Goal: Task Accomplishment & Management: Use online tool/utility

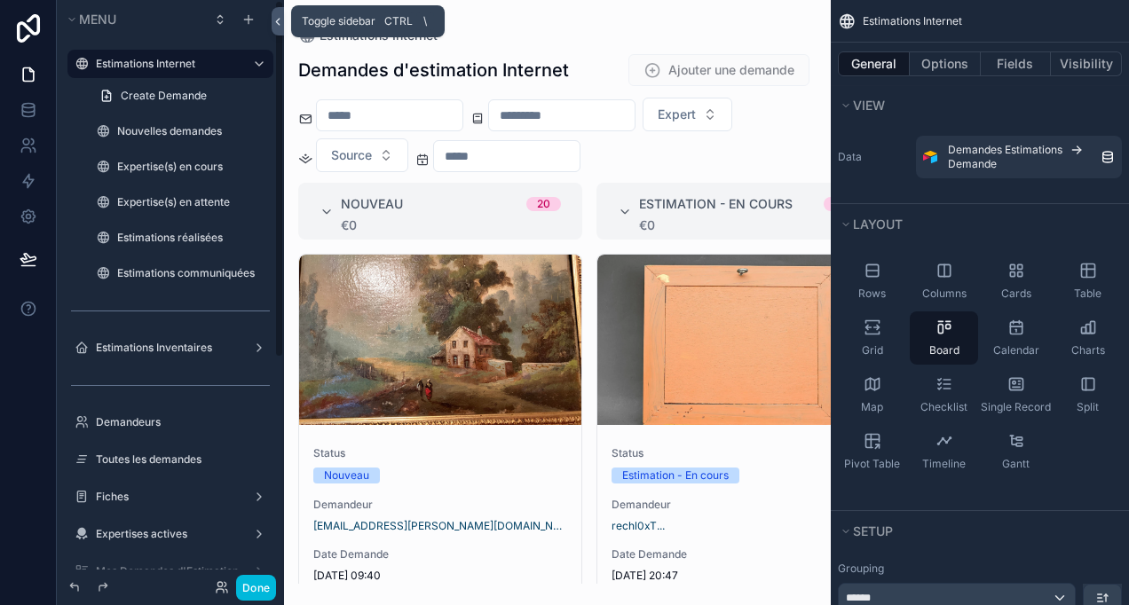
click at [280, 30] on button at bounding box center [278, 21] width 12 height 28
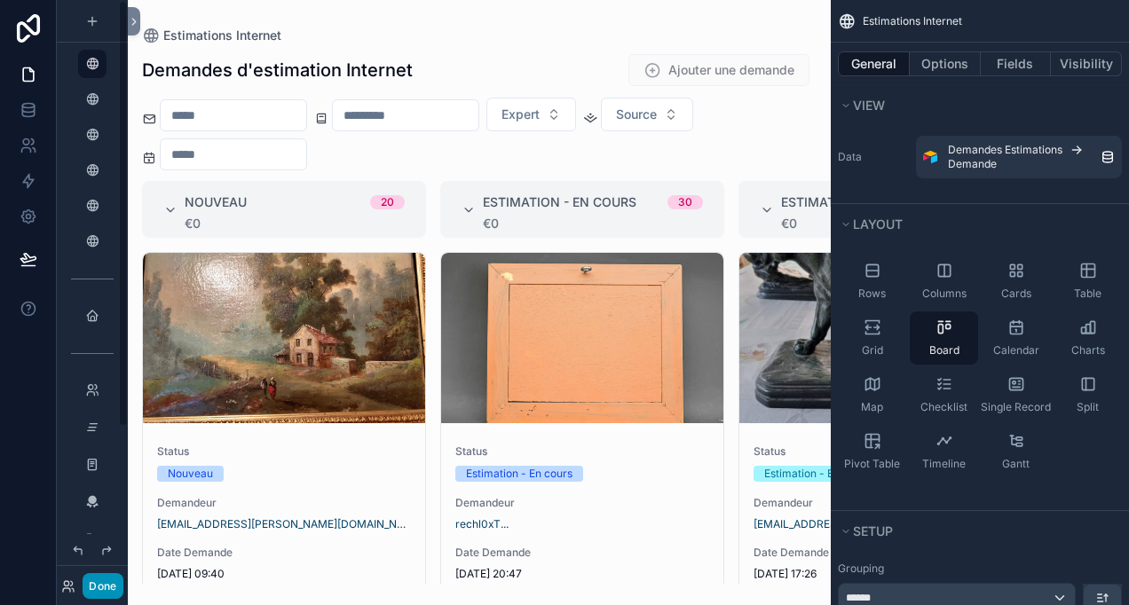
click at [114, 588] on button "Done" at bounding box center [103, 586] width 40 height 26
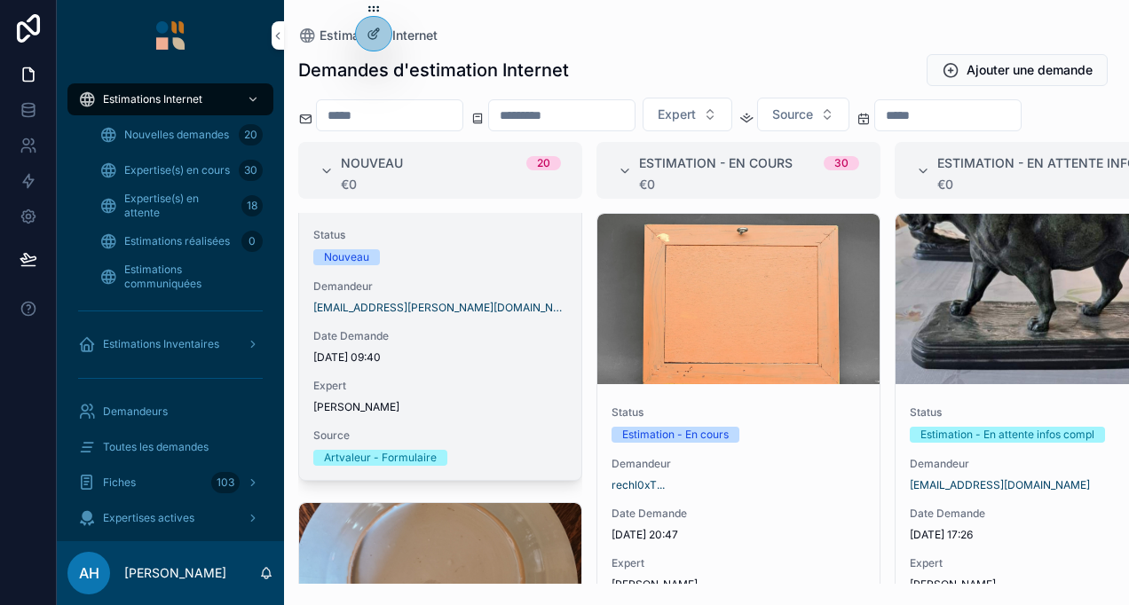
scroll to position [89, 0]
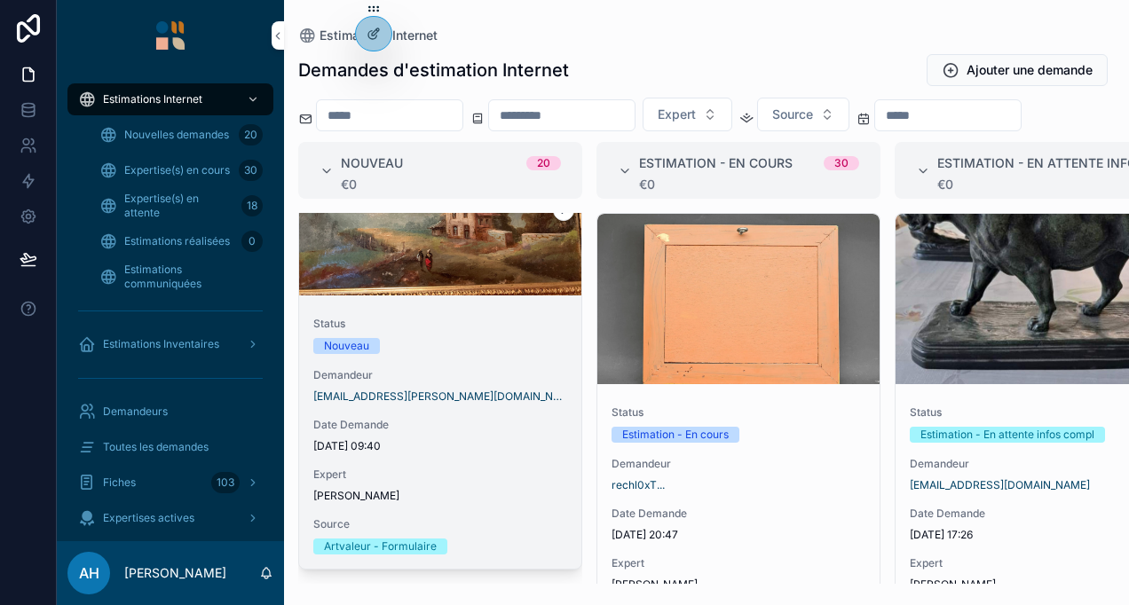
click at [470, 405] on div "Status Nouveau Demandeur [EMAIL_ADDRESS][PERSON_NAME][DOMAIN_NAME] Date Demande…" at bounding box center [440, 436] width 282 height 266
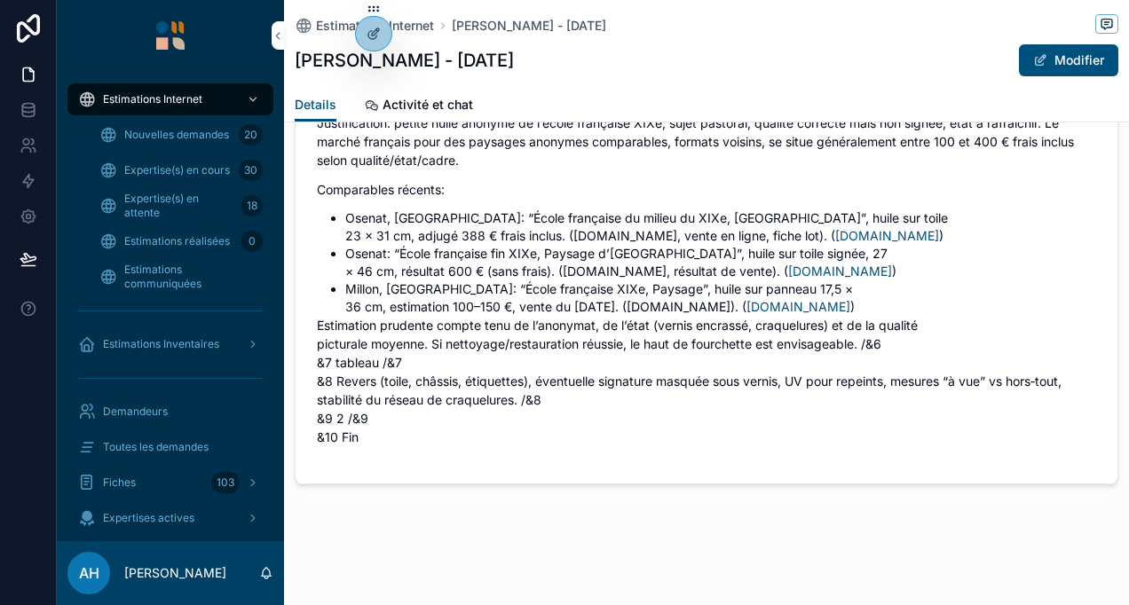
scroll to position [3067, 0]
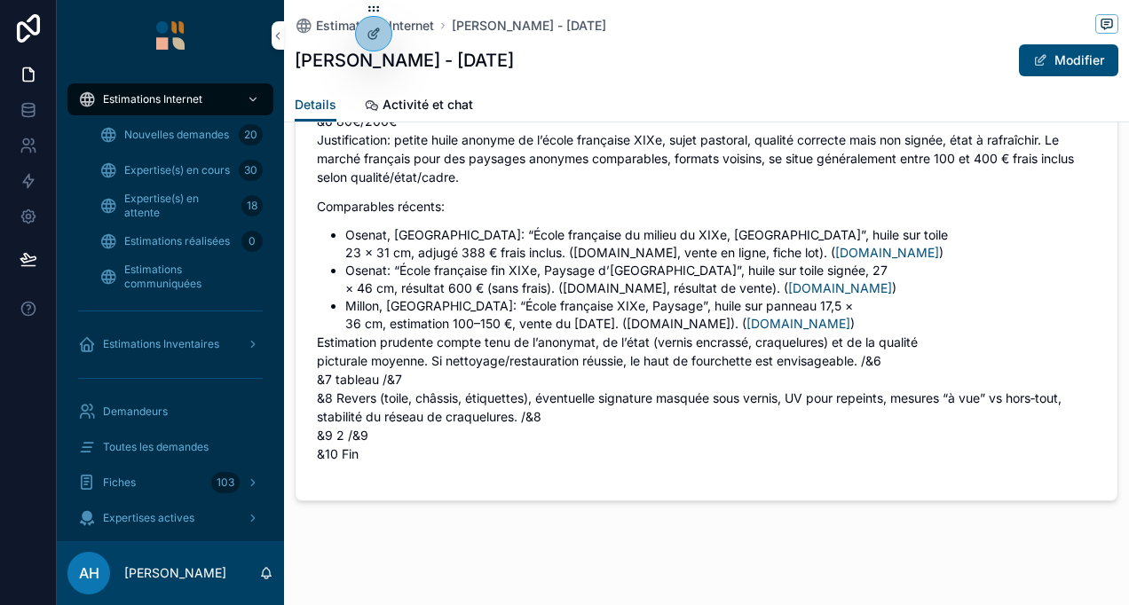
click at [218, 149] on link "Nouvelles demandes 20" at bounding box center [181, 135] width 185 height 32
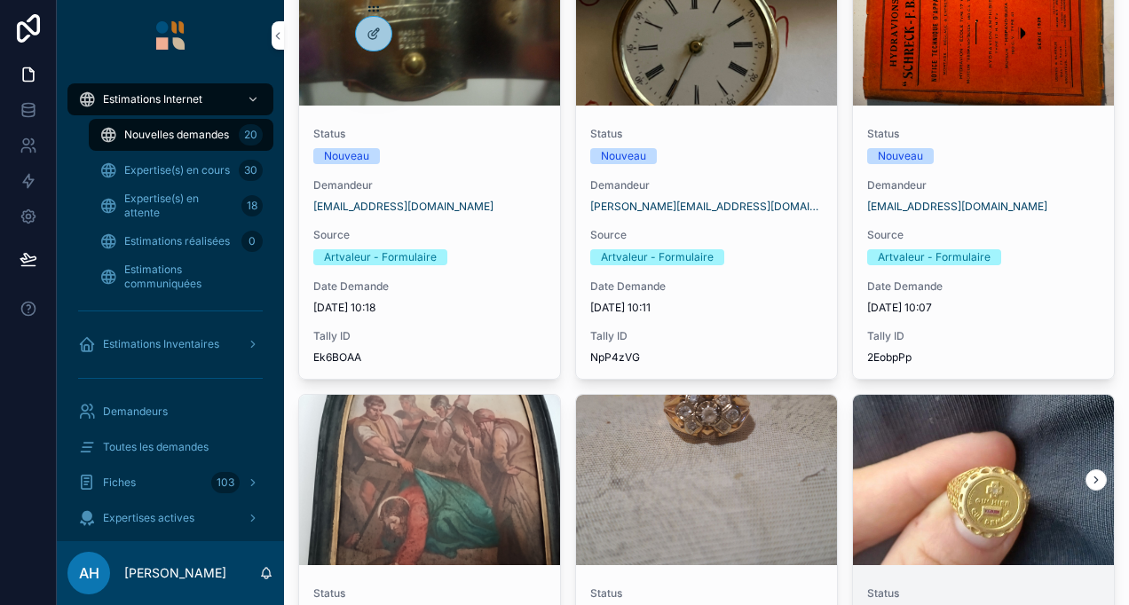
scroll to position [2, 0]
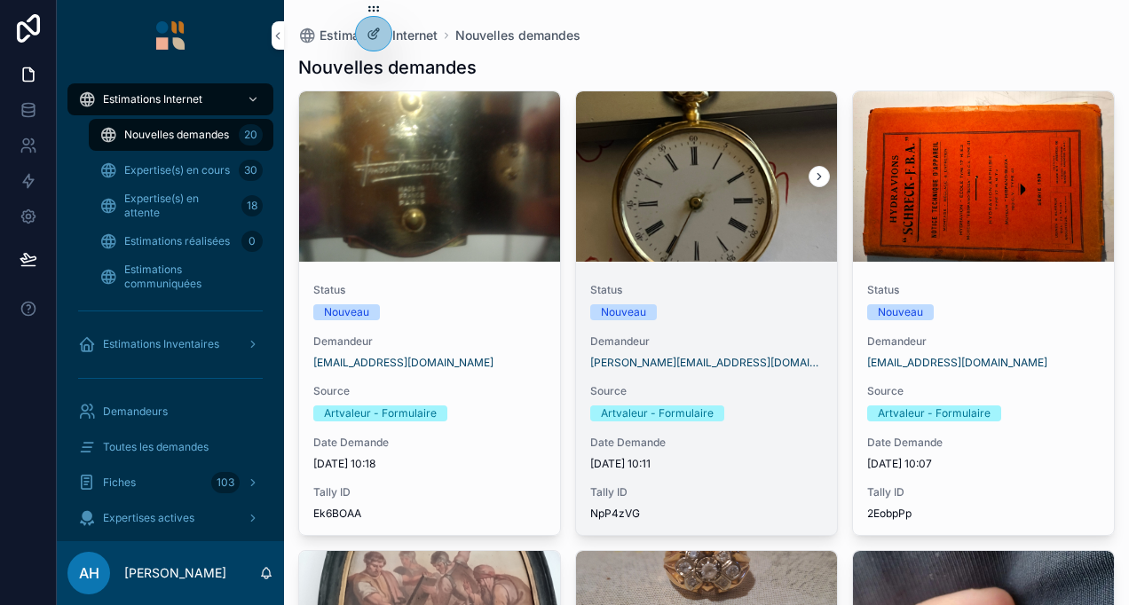
click at [789, 336] on span "Demandeur" at bounding box center [706, 342] width 233 height 14
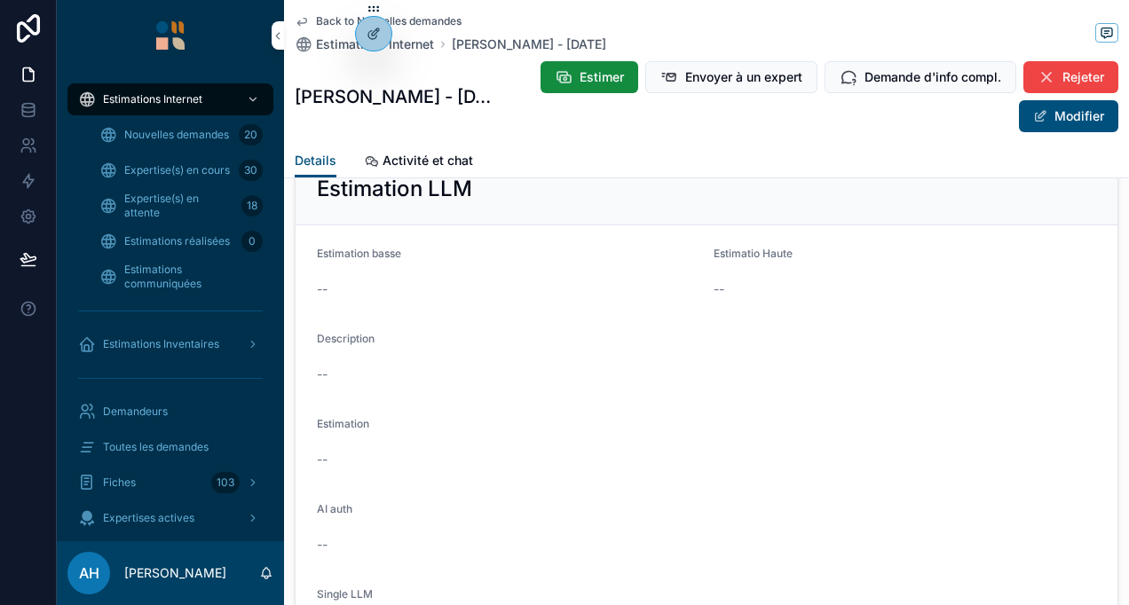
scroll to position [1960, 0]
click at [298, 18] on icon "scrollable content" at bounding box center [302, 21] width 14 height 14
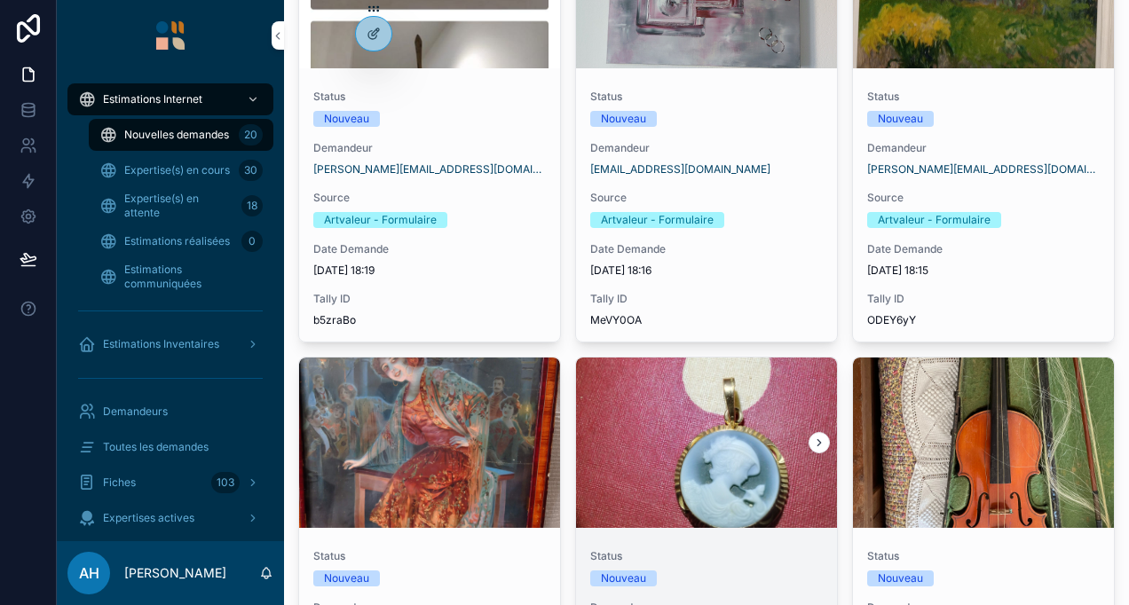
scroll to position [2137, 0]
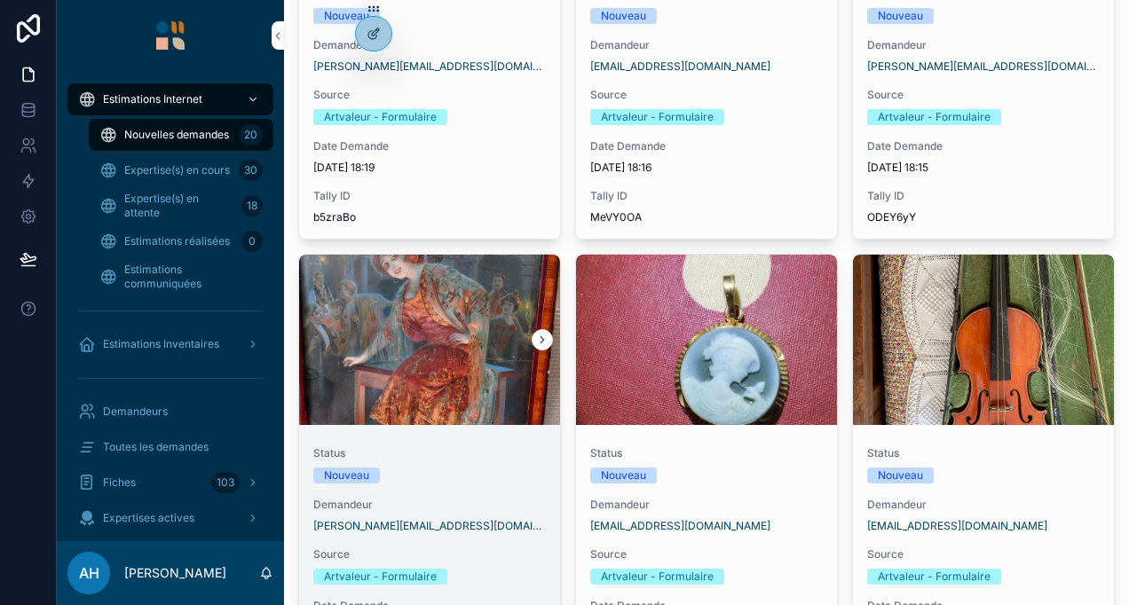
click at [410, 406] on div "scrollable content" at bounding box center [429, 340] width 261 height 170
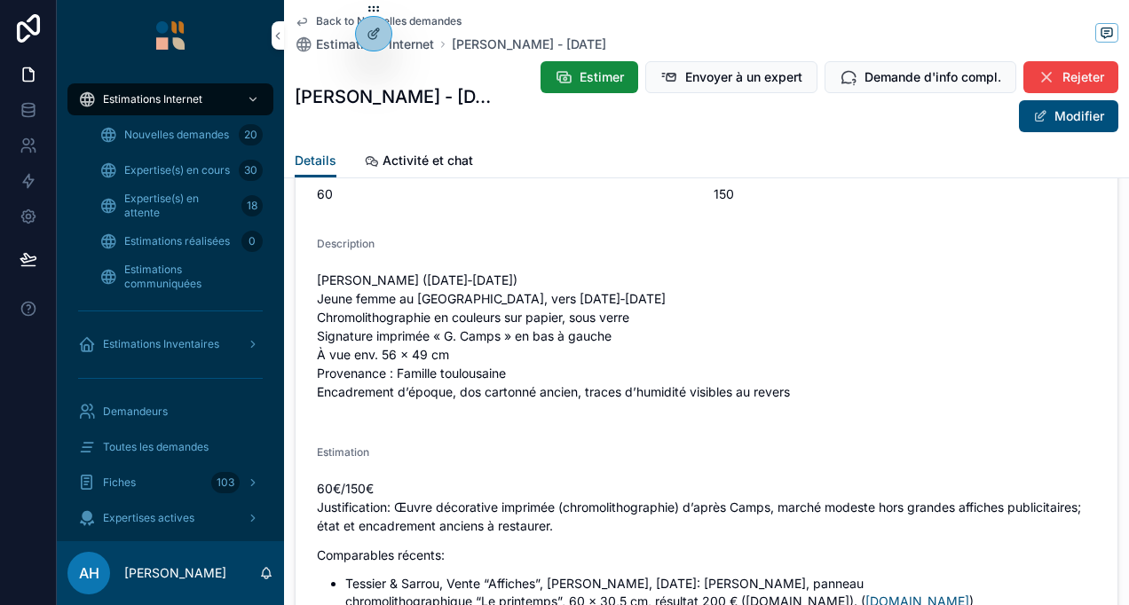
scroll to position [2493, 0]
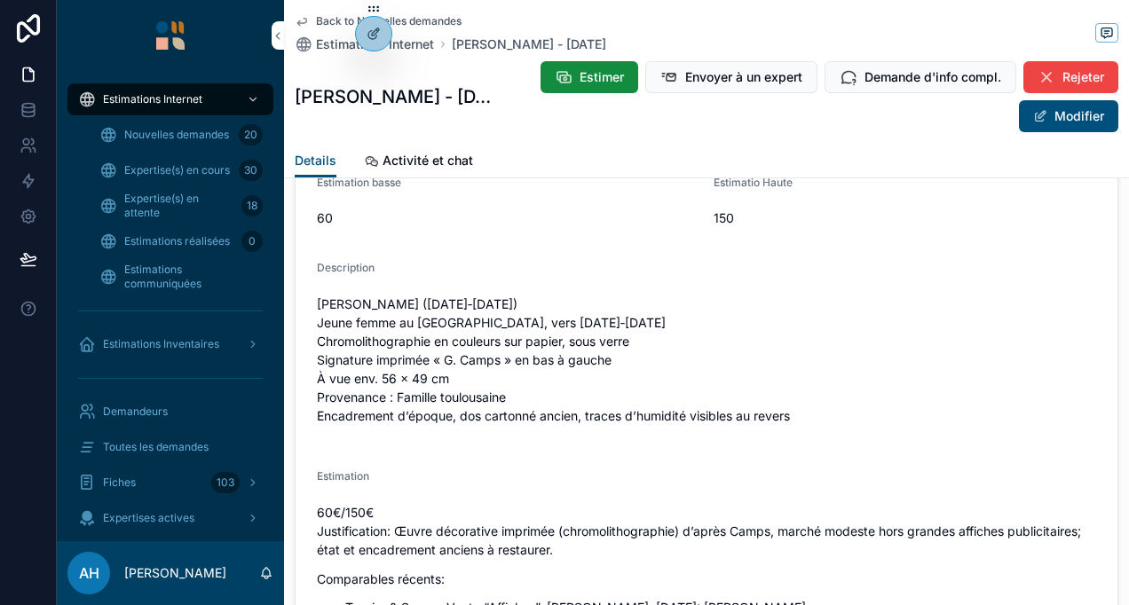
click at [300, 22] on icon "scrollable content" at bounding box center [301, 22] width 9 height 7
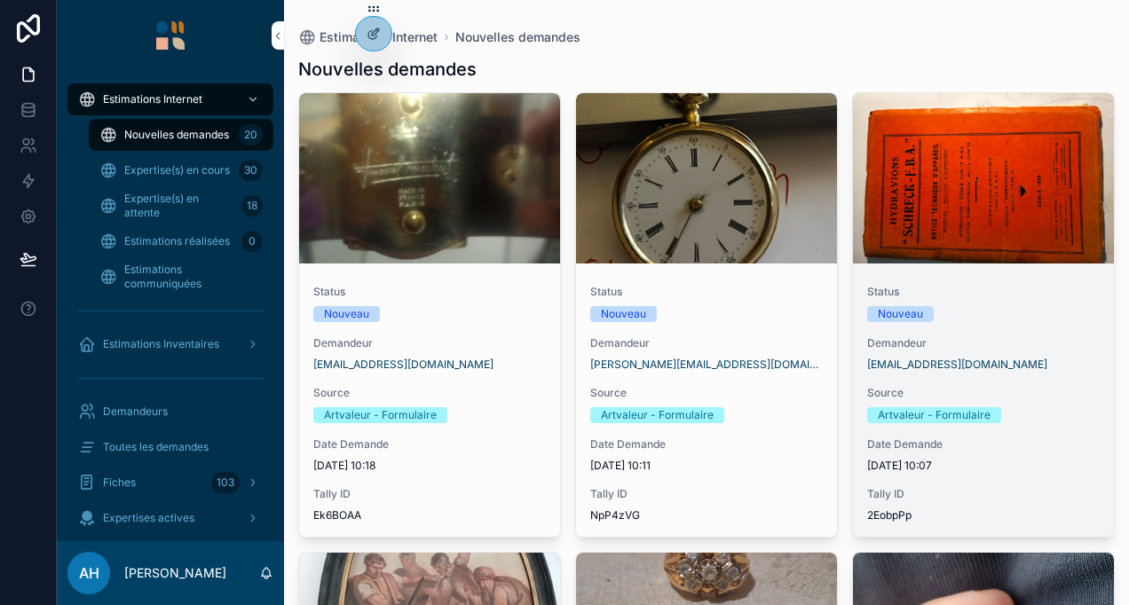
click at [963, 311] on div "Nouveau" at bounding box center [983, 314] width 233 height 16
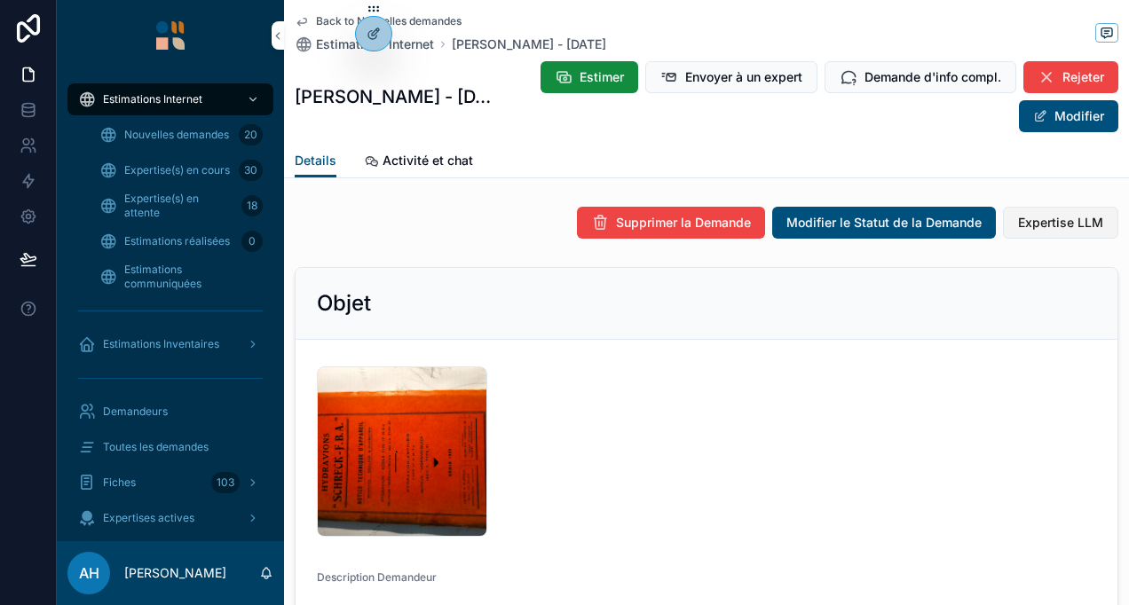
click at [1041, 225] on span "Expertise LLM" at bounding box center [1060, 223] width 85 height 18
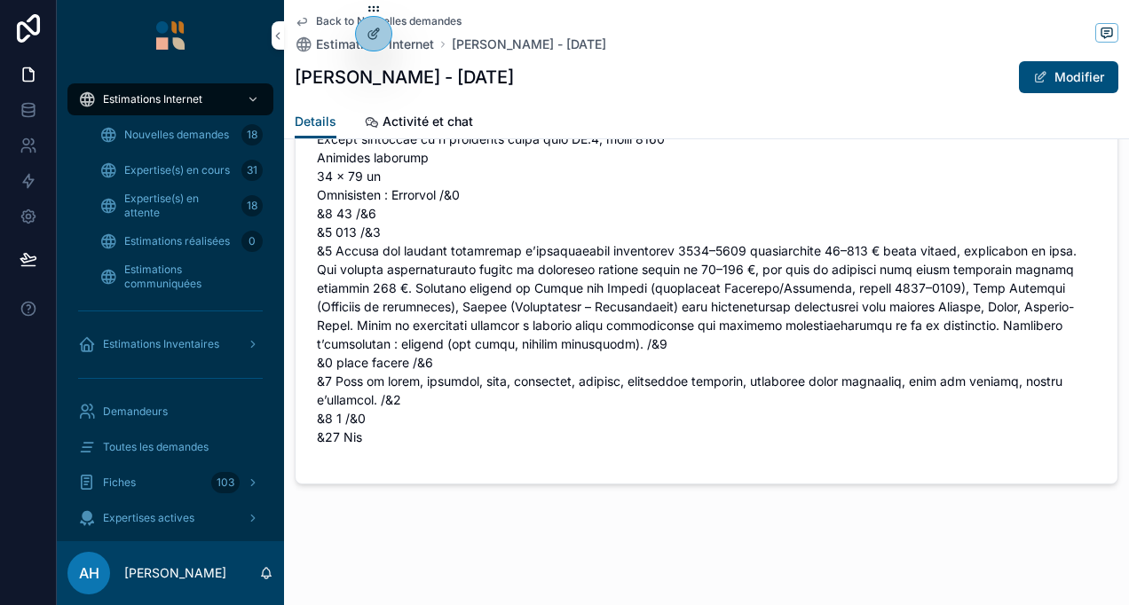
scroll to position [2684, 0]
